Goal: Use online tool/utility: Utilize a website feature to perform a specific function

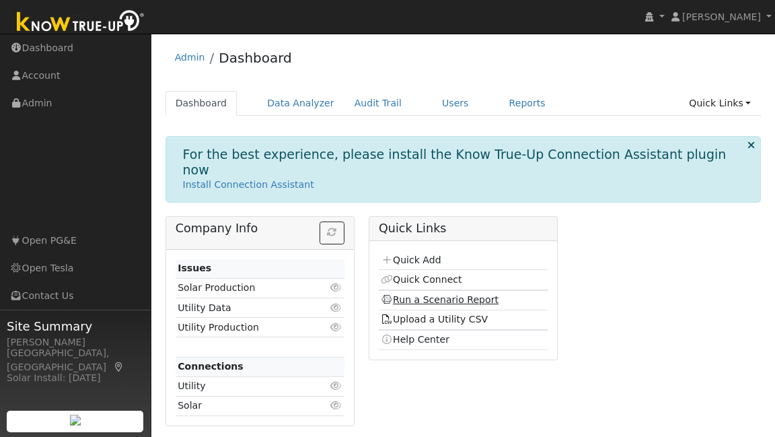
click at [444, 294] on link "Run a Scenario Report" at bounding box center [440, 299] width 118 height 11
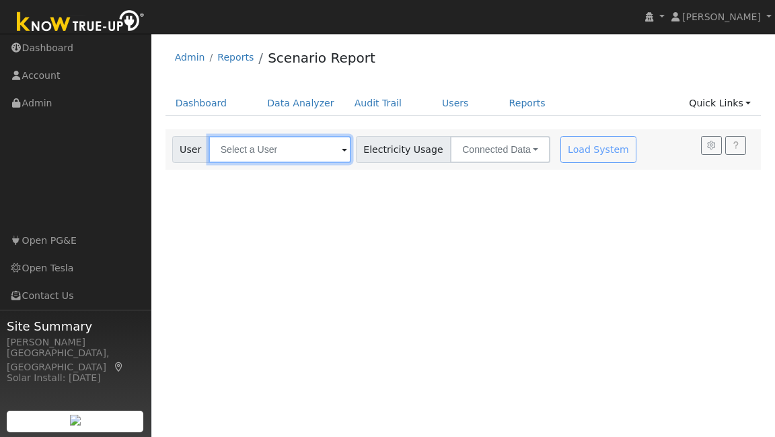
click at [280, 147] on input "text" at bounding box center [280, 149] width 143 height 27
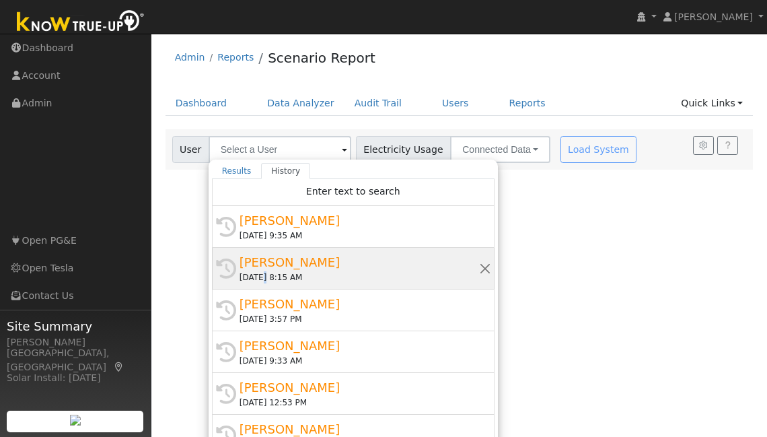
click at [261, 271] on div "[DATE] 8:15 AM" at bounding box center [360, 277] width 240 height 12
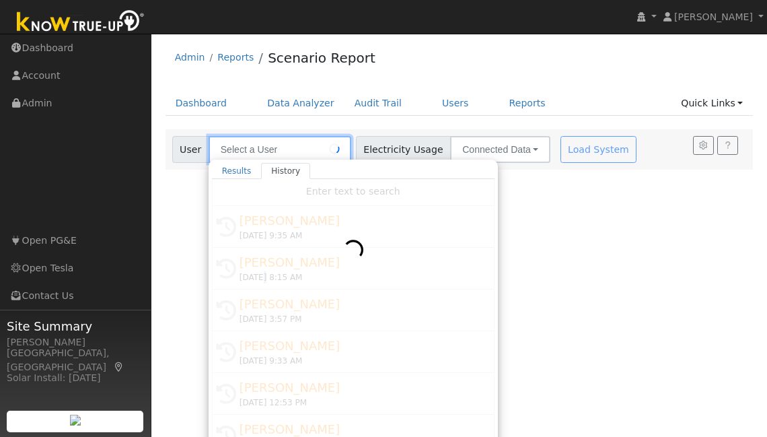
type input "[PERSON_NAME]"
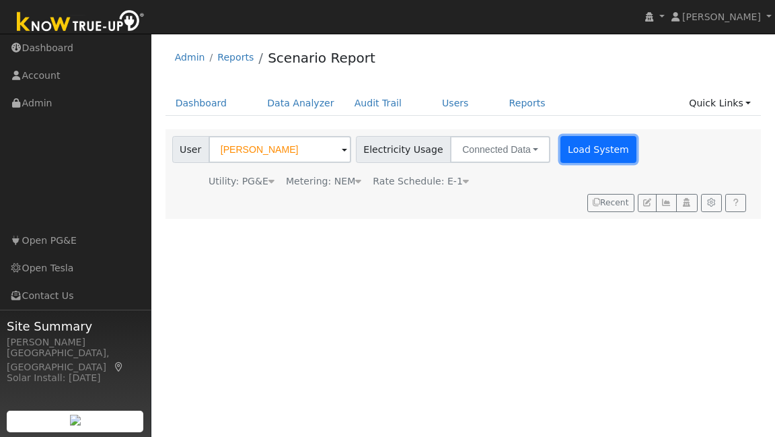
click at [592, 155] on button "Load System" at bounding box center [599, 149] width 77 height 27
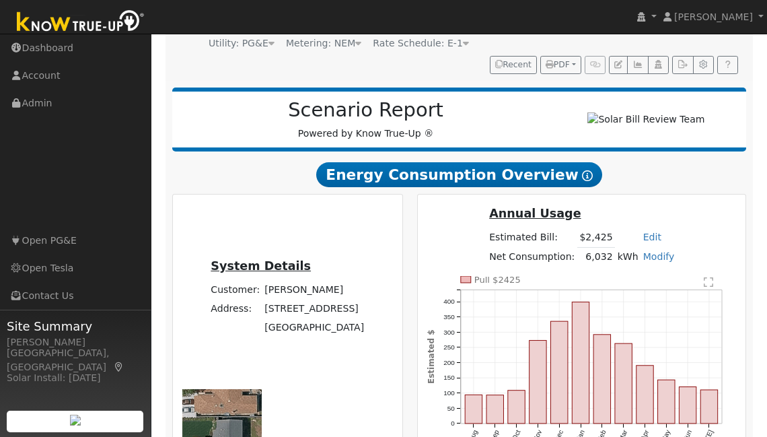
scroll to position [136, 0]
